Goal: Task Accomplishment & Management: Manage account settings

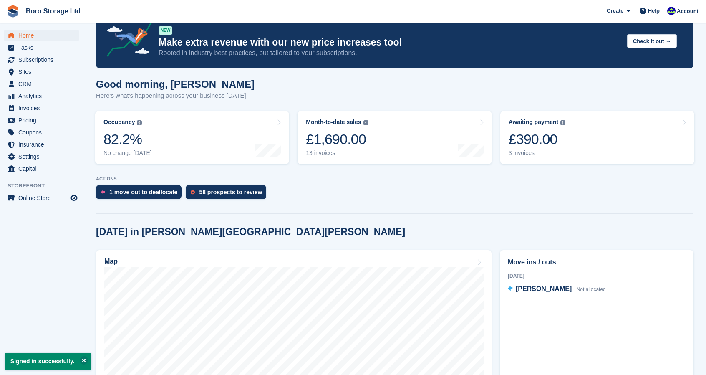
scroll to position [21, 0]
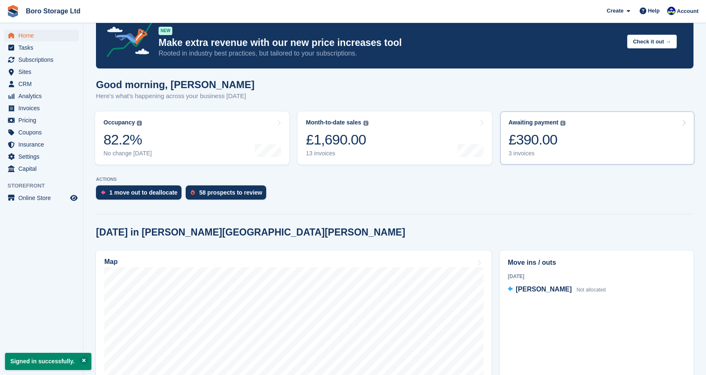
click at [521, 157] on div "3 invoices" at bounding box center [536, 153] width 57 height 7
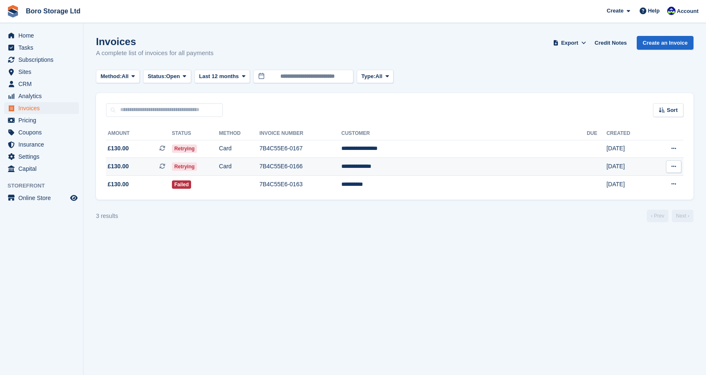
click at [341, 171] on td "7B4C55E6-0166" at bounding box center [300, 167] width 82 height 18
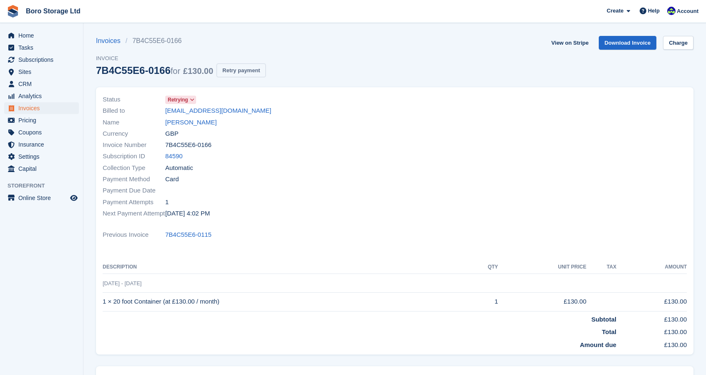
click at [245, 73] on button "Retry payment" at bounding box center [240, 70] width 49 height 14
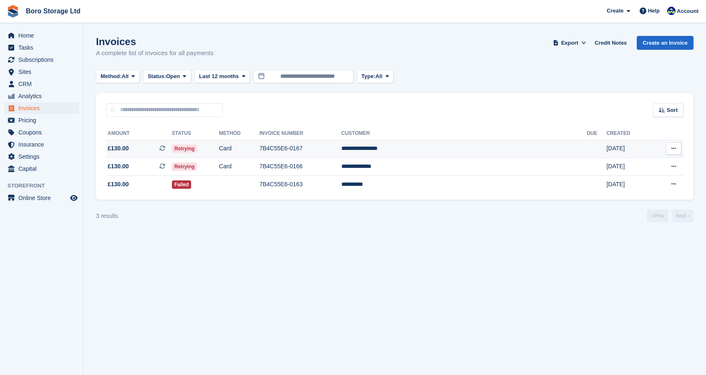
click at [259, 150] on td "Card" at bounding box center [239, 149] width 40 height 18
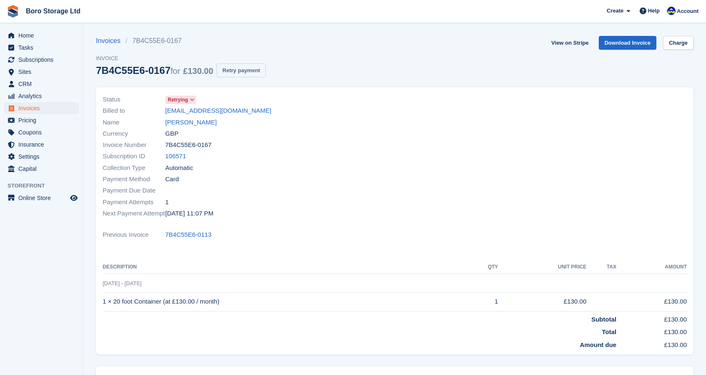
click at [241, 69] on button "Retry payment" at bounding box center [240, 70] width 49 height 14
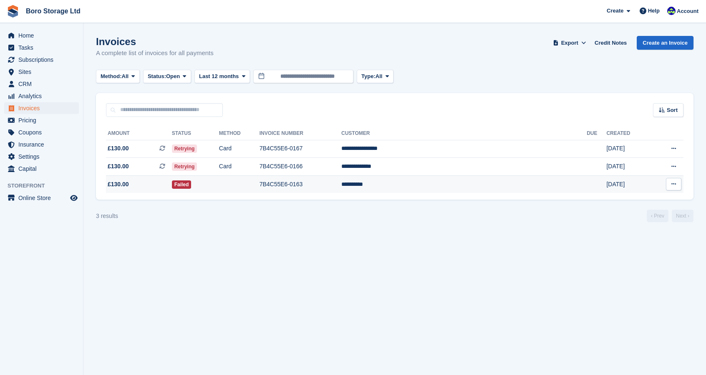
click at [326, 186] on td "7B4C55E6-0163" at bounding box center [300, 184] width 82 height 18
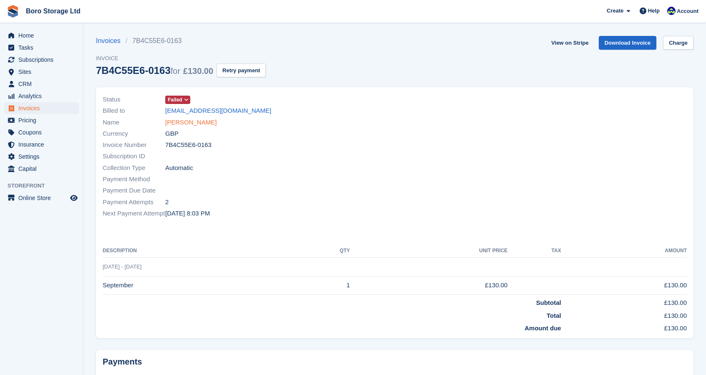
click at [180, 126] on link "[PERSON_NAME]" at bounding box center [190, 123] width 51 height 10
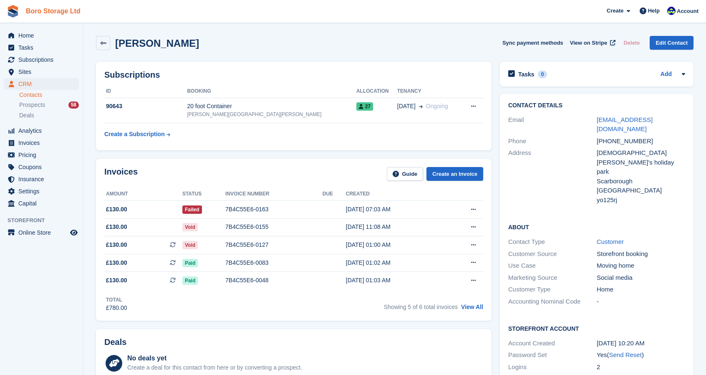
click at [68, 13] on link "Boro Storage Ltd" at bounding box center [53, 11] width 61 height 14
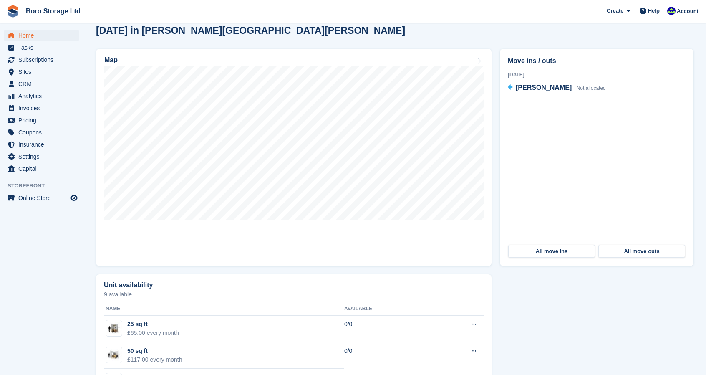
scroll to position [223, 0]
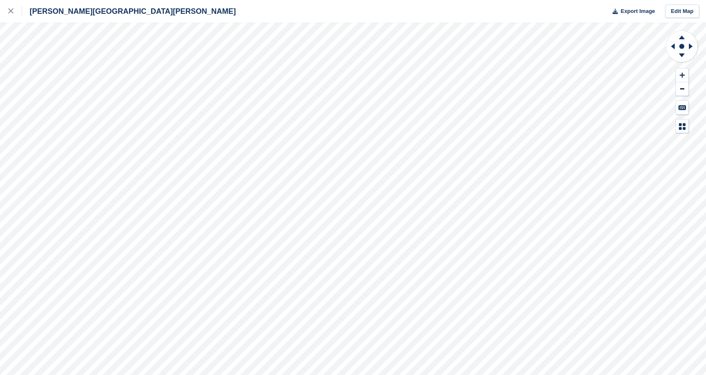
click at [78, 164] on div "[PERSON_NAME] [PERSON_NAME] Road Export Image Edit Map" at bounding box center [353, 187] width 706 height 375
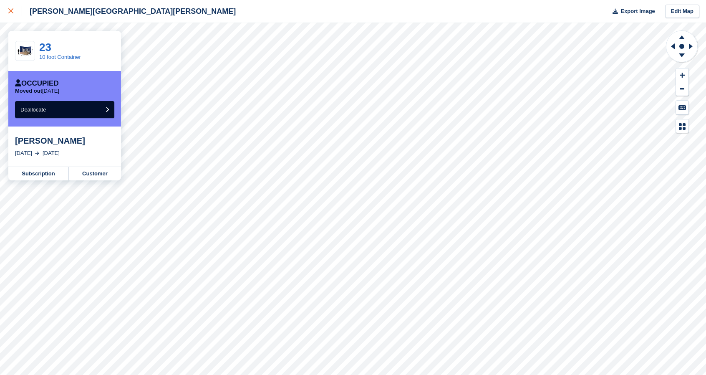
click at [11, 9] on icon at bounding box center [10, 10] width 5 height 5
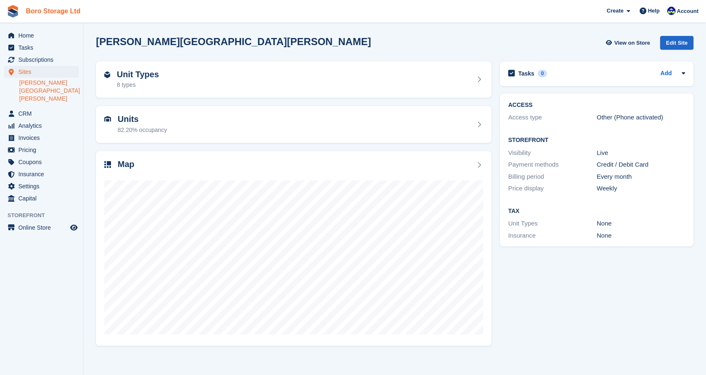
click at [56, 14] on link "Boro Storage Ltd" at bounding box center [53, 11] width 61 height 14
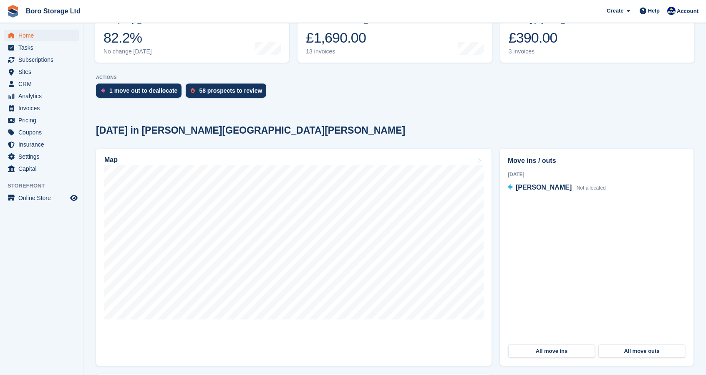
scroll to position [123, 0]
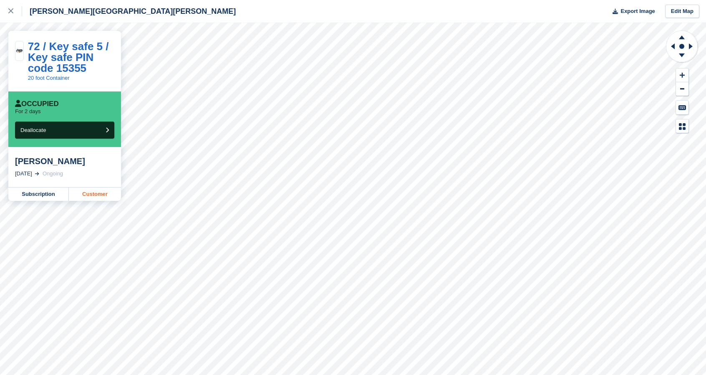
click at [88, 195] on link "Customer" at bounding box center [95, 193] width 52 height 13
